Goal: Information Seeking & Learning: Learn about a topic

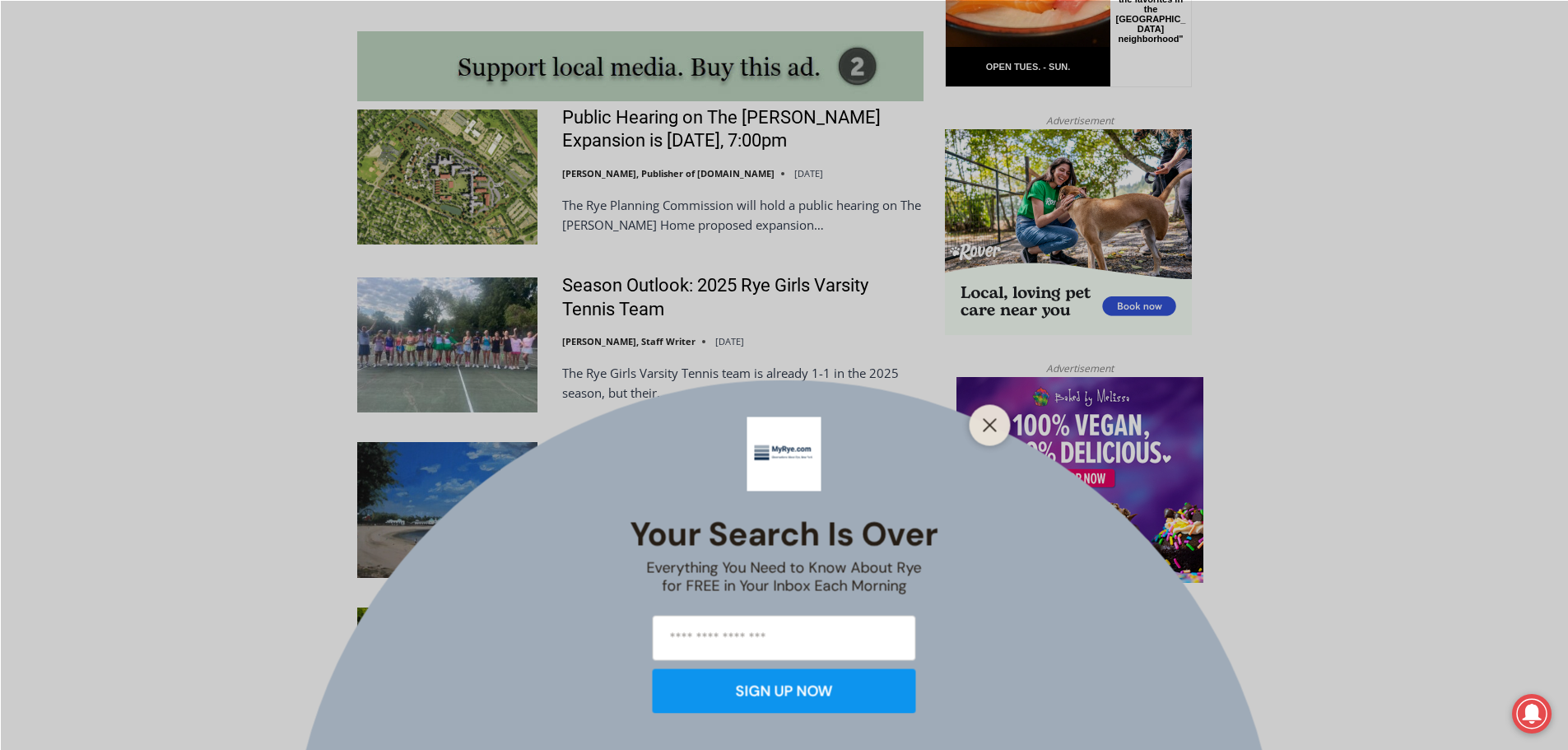
scroll to position [1565, 0]
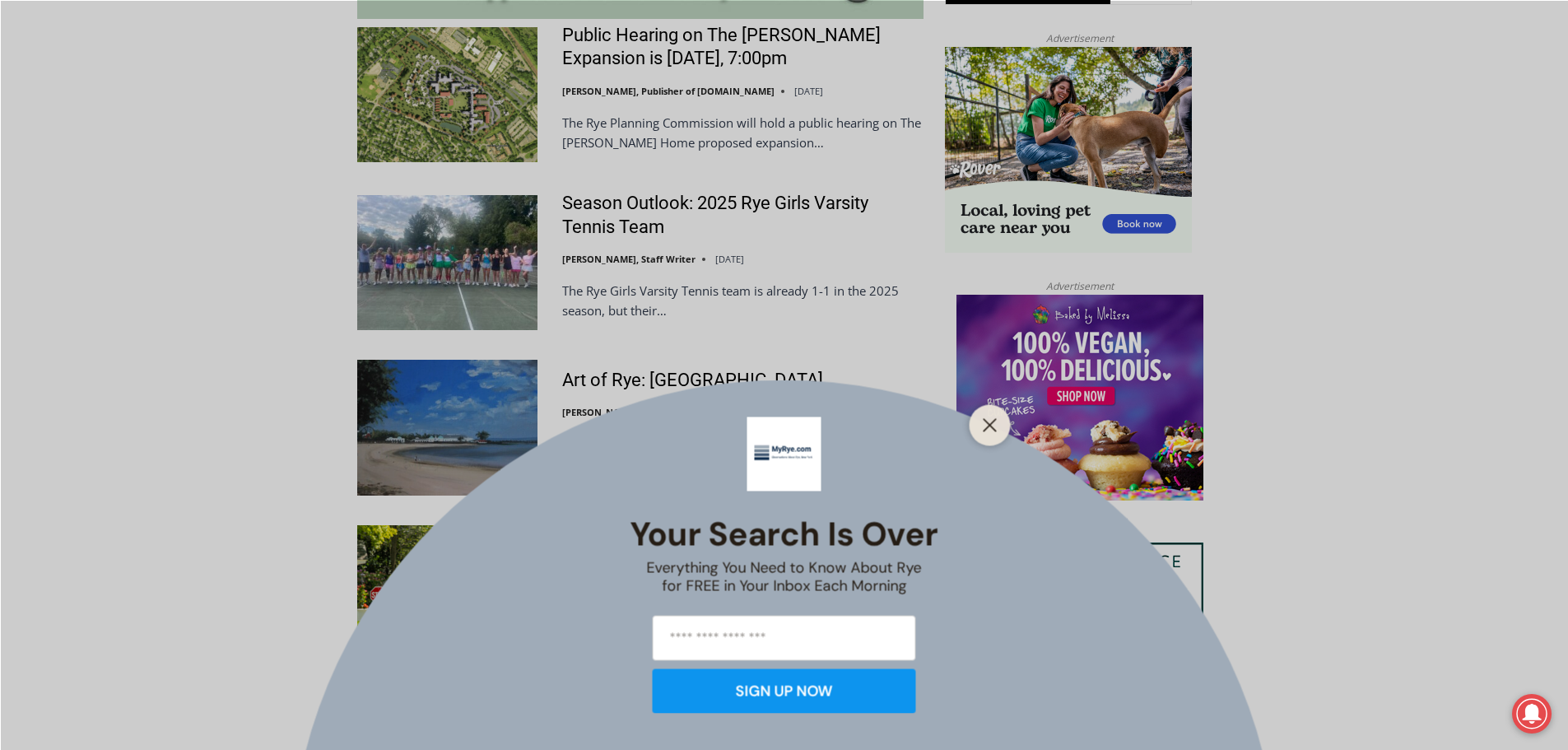
click at [1004, 423] on div at bounding box center [990, 425] width 41 height 41
click at [999, 427] on button "Close" at bounding box center [990, 424] width 23 height 23
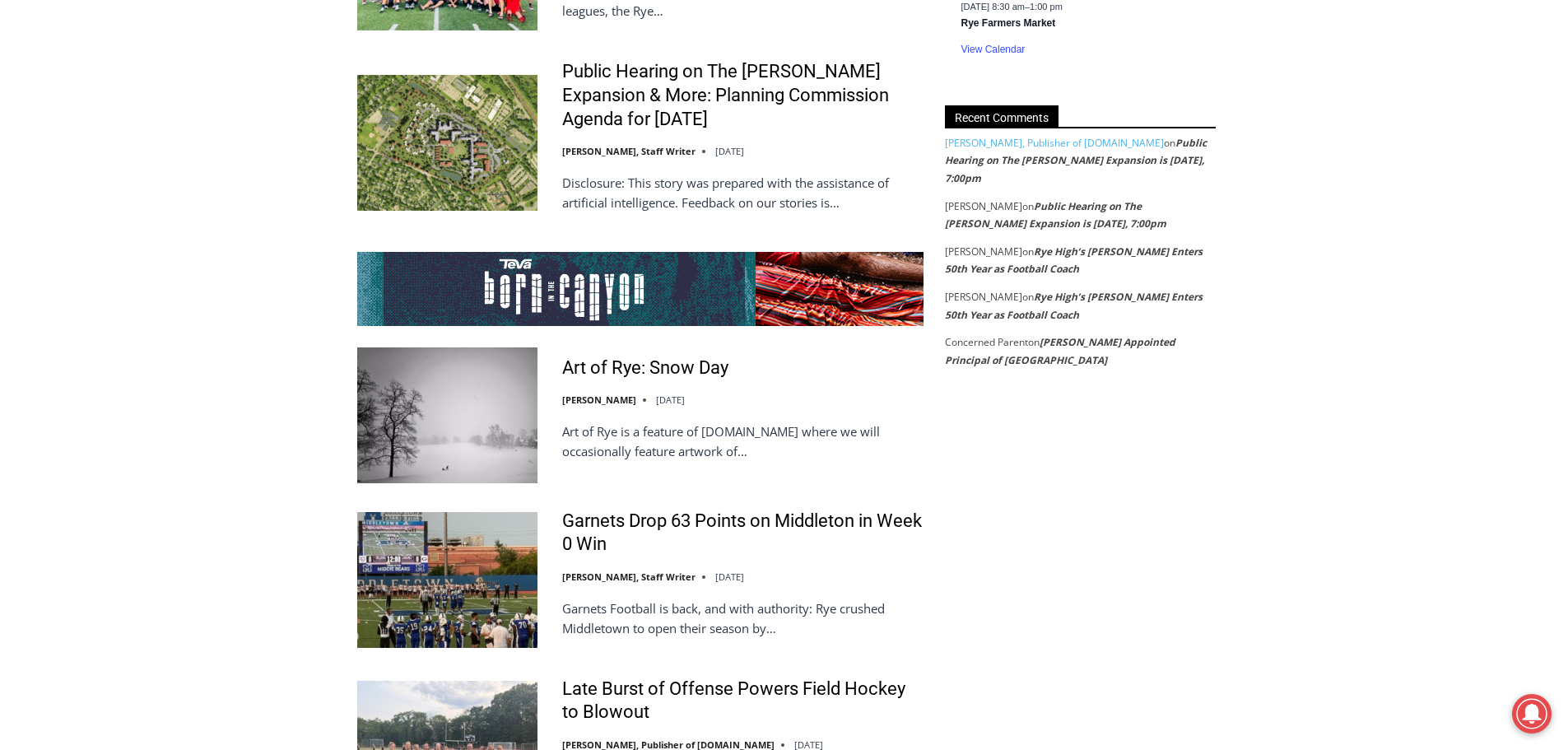
scroll to position [3047, 0]
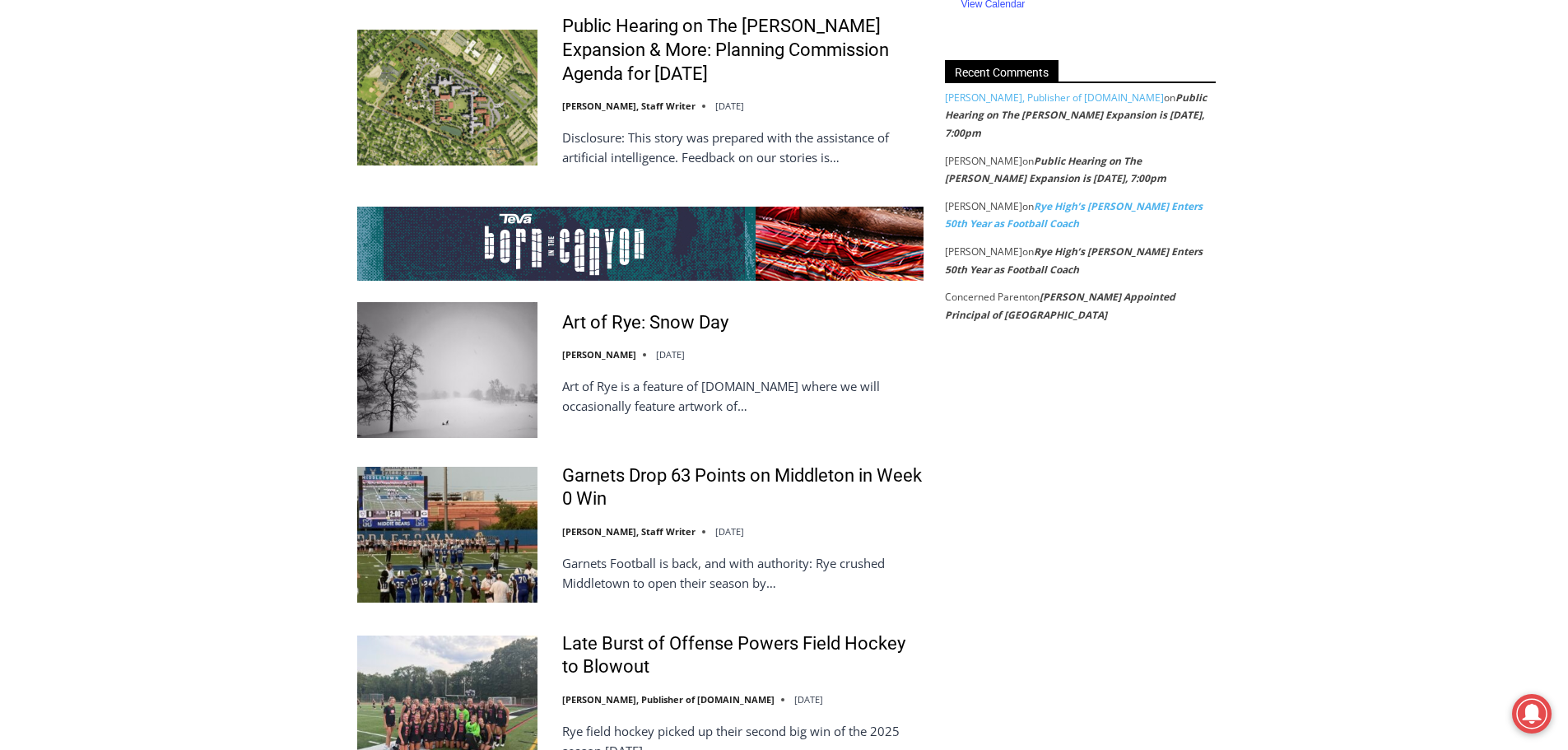
click at [1035, 199] on link "Rye High’s [PERSON_NAME] Enters 50th Year as Football Coach" at bounding box center [1074, 215] width 257 height 32
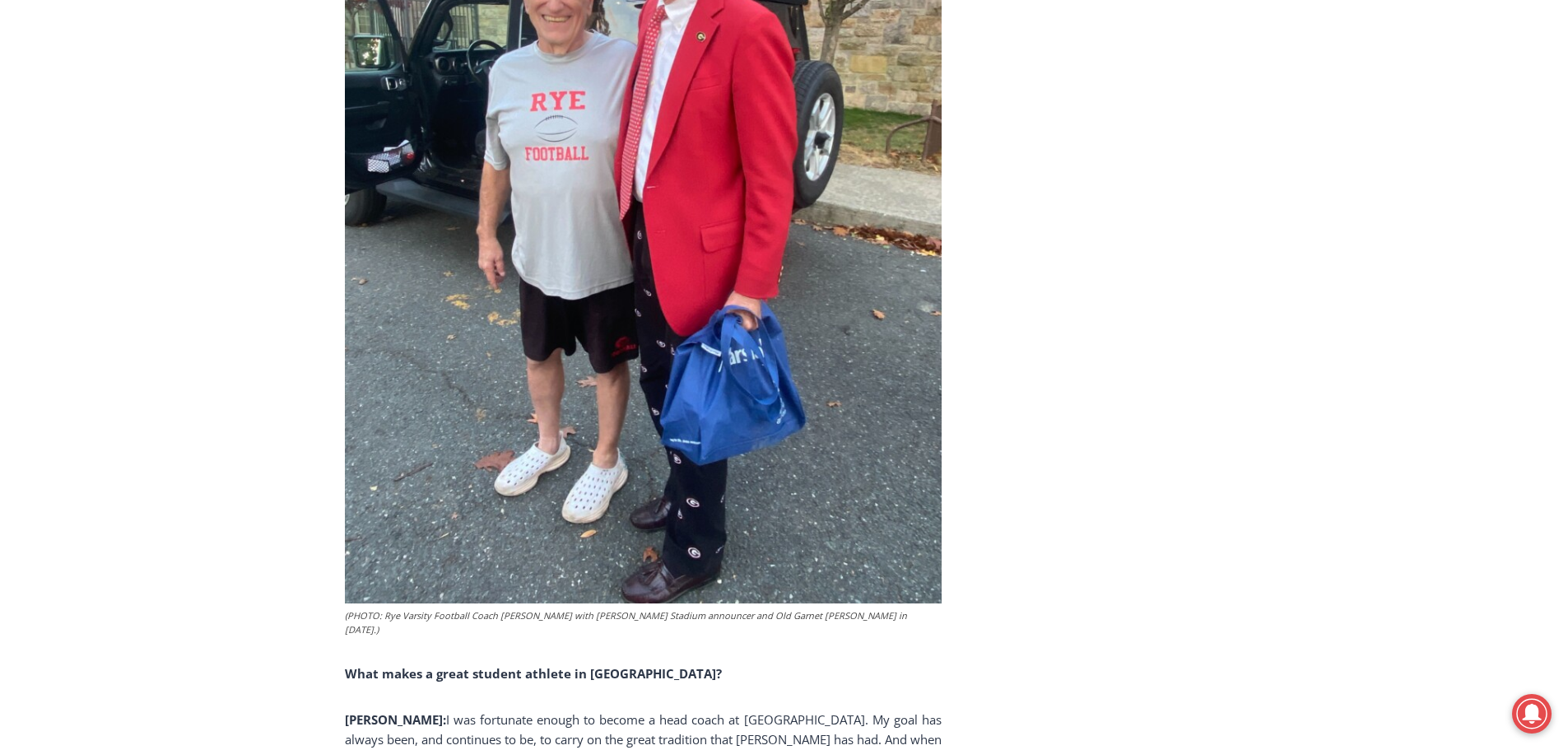
scroll to position [3384, 0]
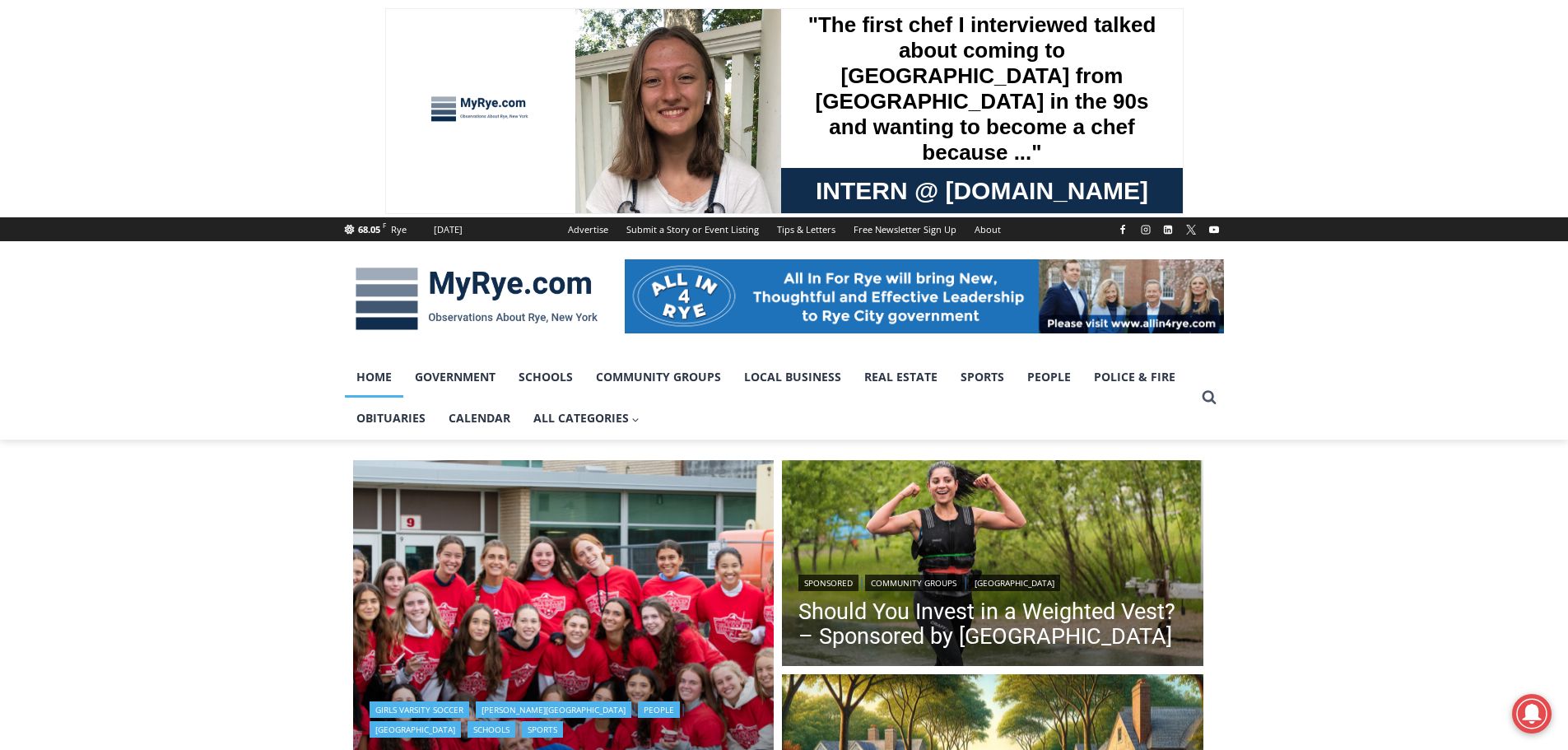
click at [638, 544] on img "Read More Rich Savage Inducted into New York State Girls Soccer Hall of Fame" at bounding box center [564, 671] width 421 height 421
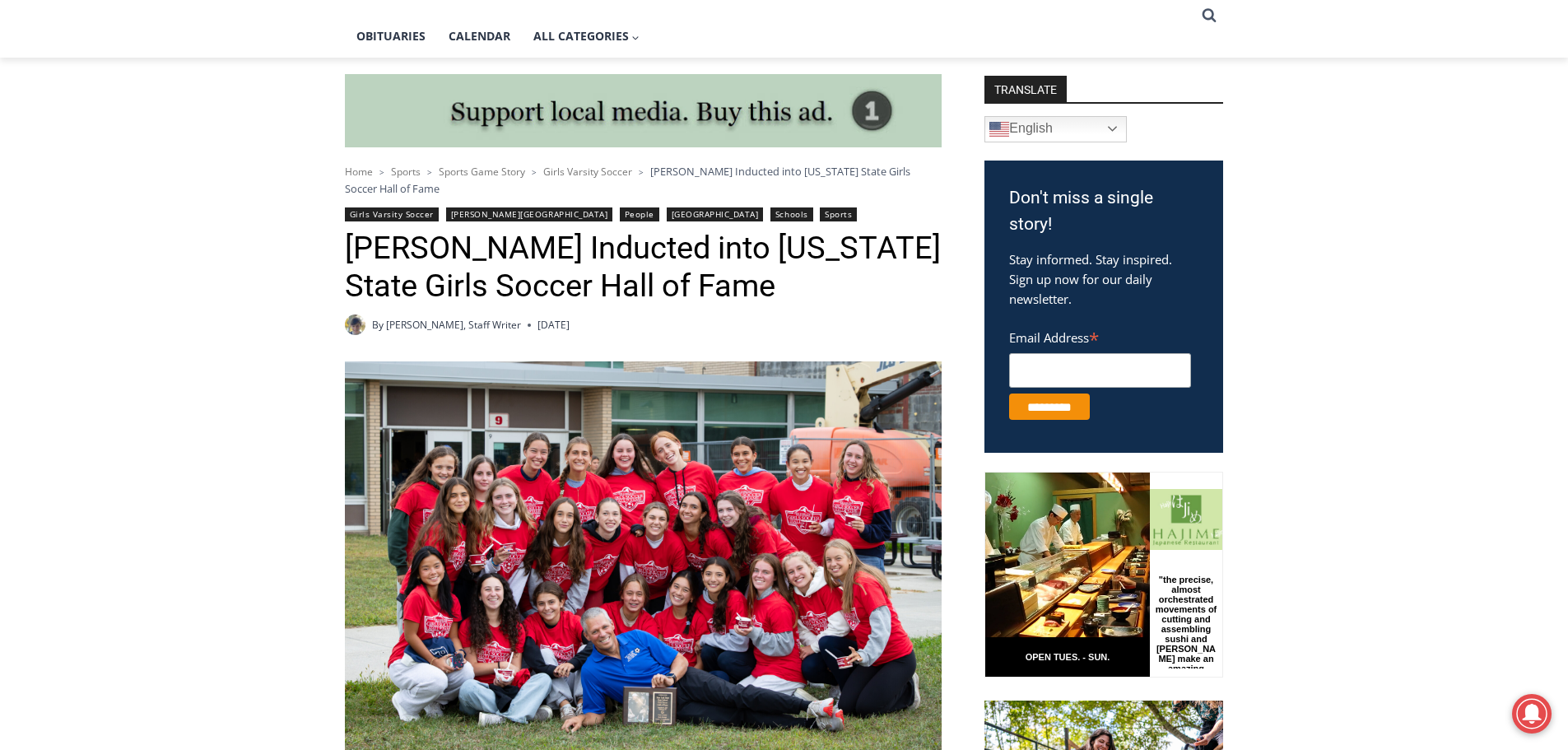
click at [644, 563] on img at bounding box center [643, 561] width 597 height 399
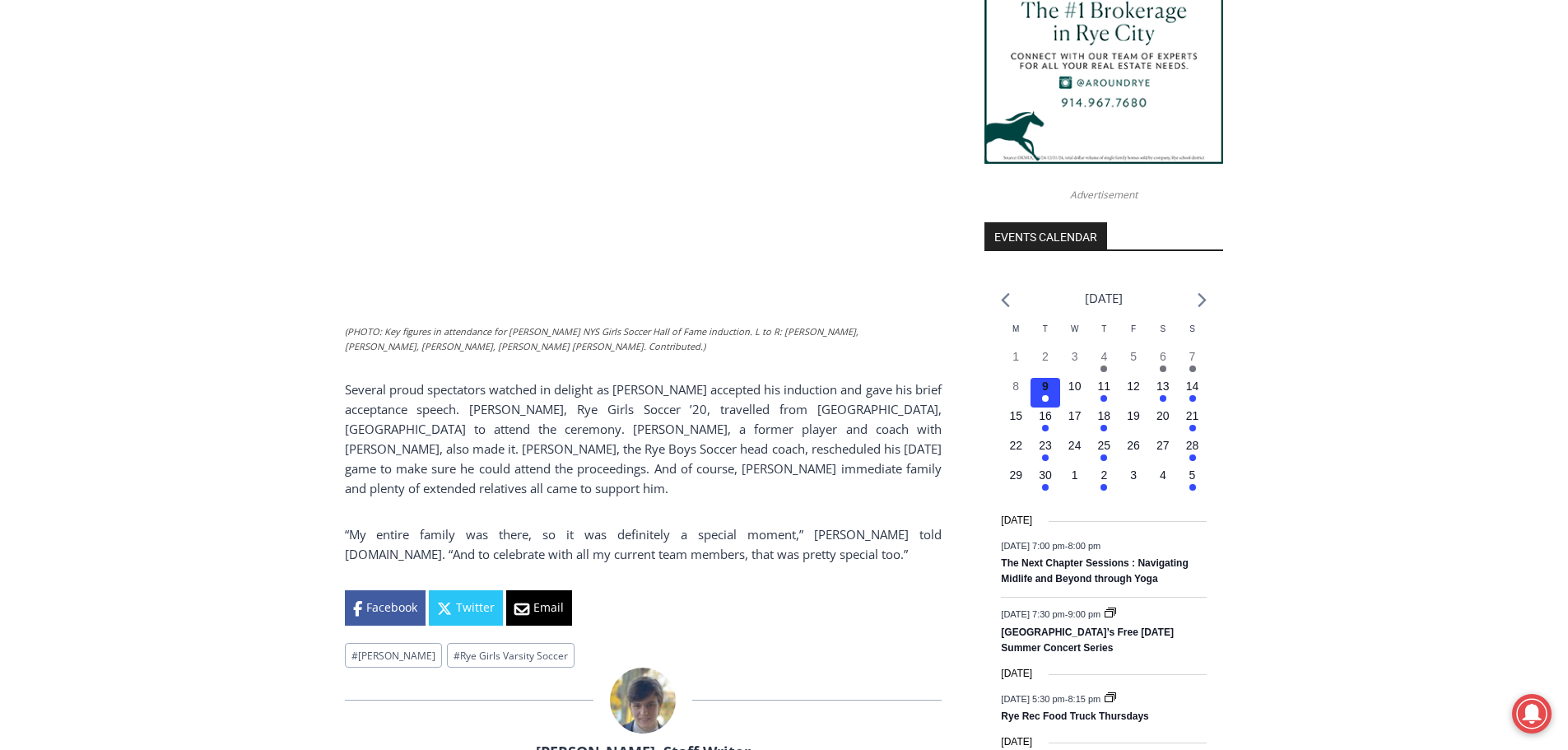
scroll to position [1535, 0]
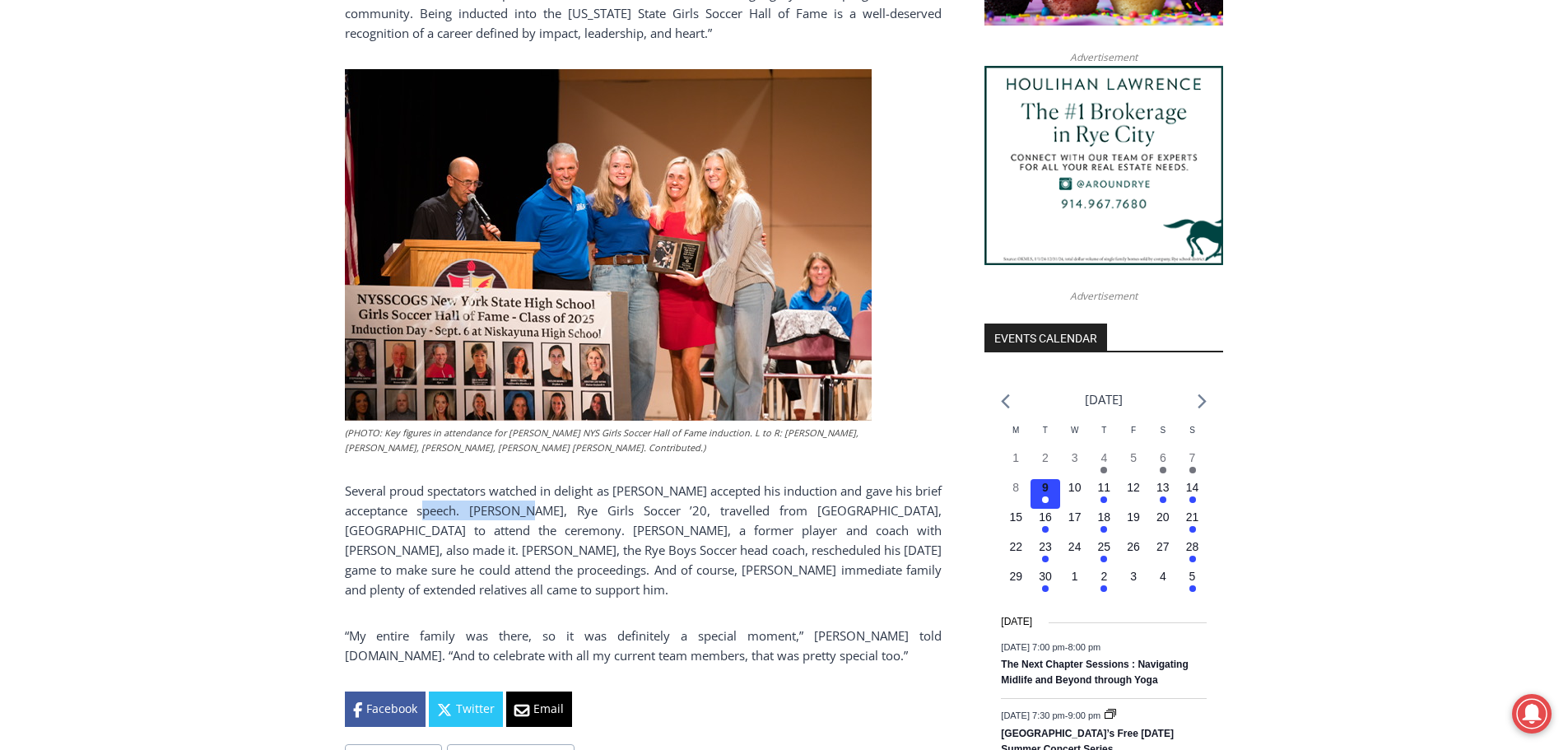
drag, startPoint x: 464, startPoint y: 510, endPoint x: 565, endPoint y: 509, distance: 101.0
click at [565, 509] on p "Several proud spectators watched in delight as Savage accepted his induction an…" at bounding box center [643, 540] width 597 height 119
copy p "Tatiana Saunders"
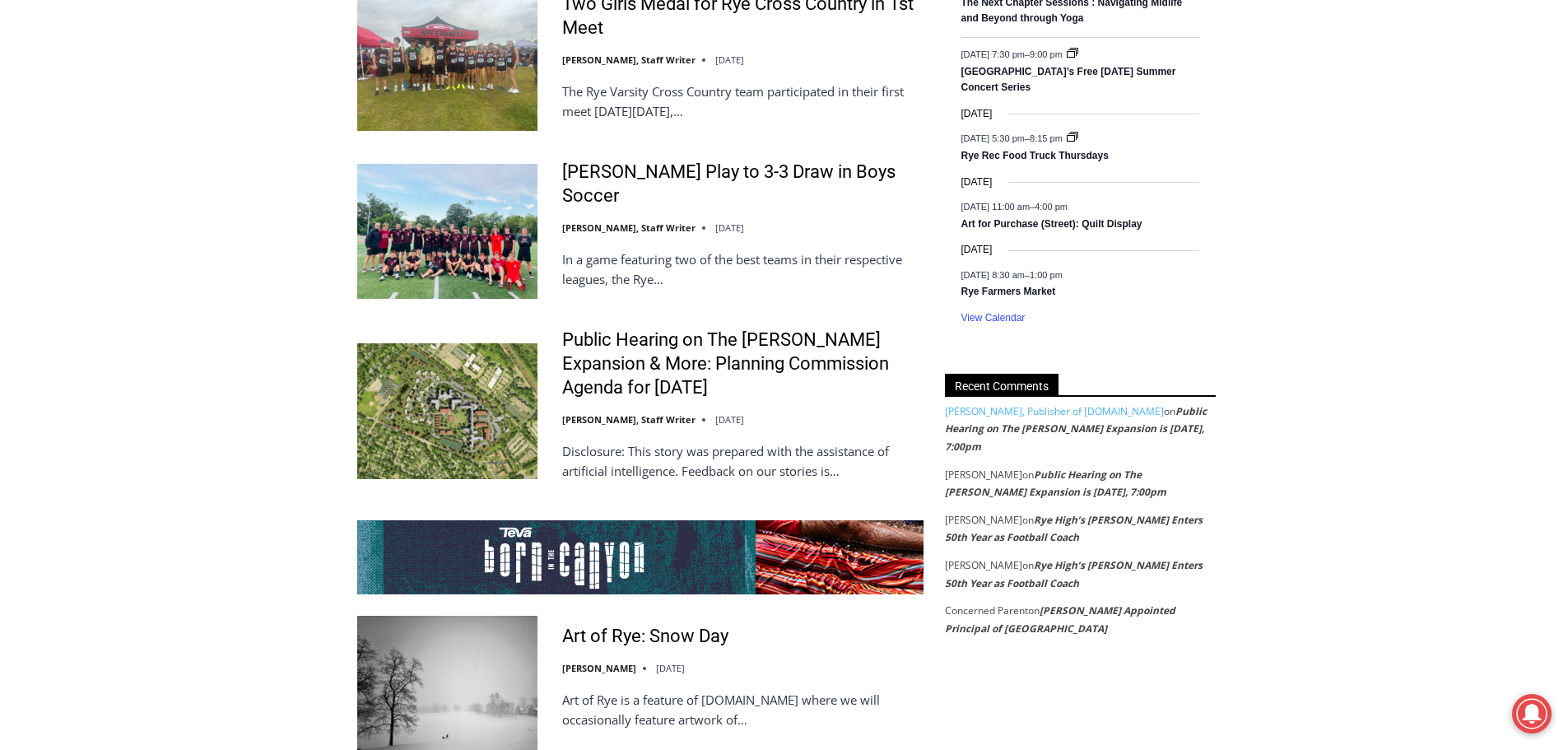
scroll to position [2882, 0]
